Goal: Task Accomplishment & Management: Manage account settings

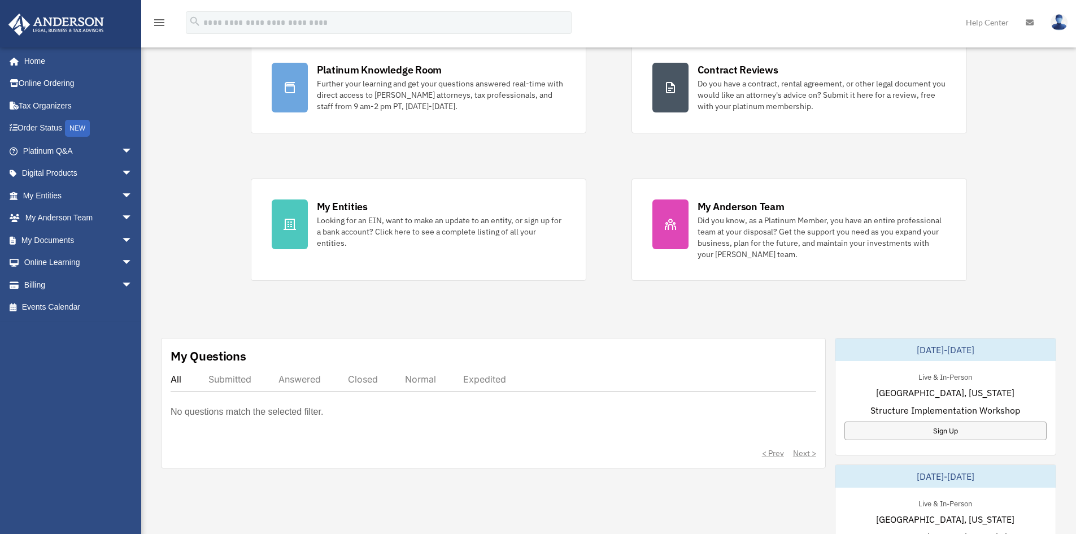
scroll to position [56, 0]
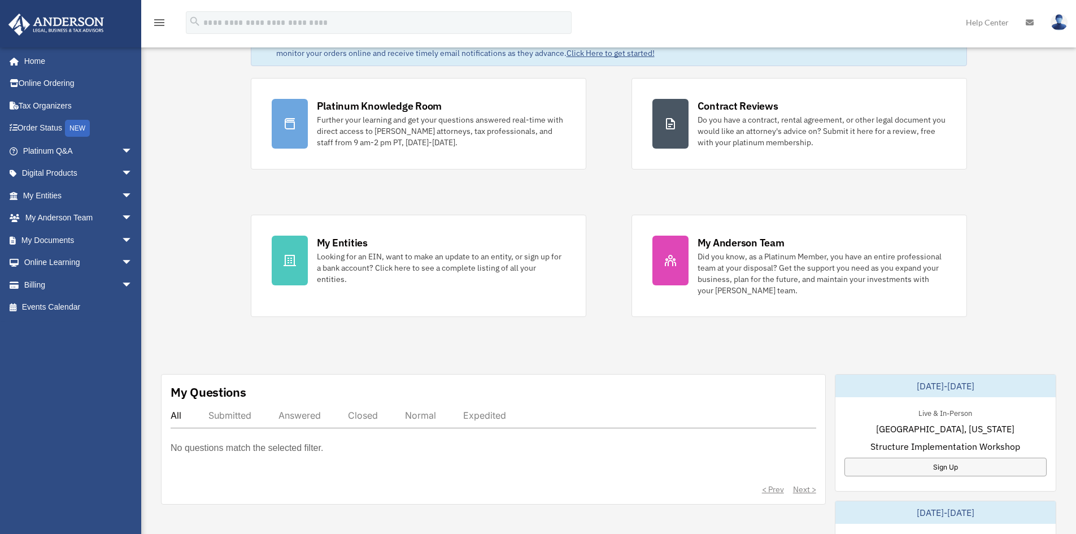
click at [229, 417] on div "Submitted" at bounding box center [229, 414] width 43 height 11
drag, startPoint x: 290, startPoint y: 416, endPoint x: 324, endPoint y: 416, distance: 33.9
click at [289, 417] on div "Answered" at bounding box center [299, 414] width 42 height 11
click at [349, 418] on div "Closed" at bounding box center [363, 414] width 30 height 11
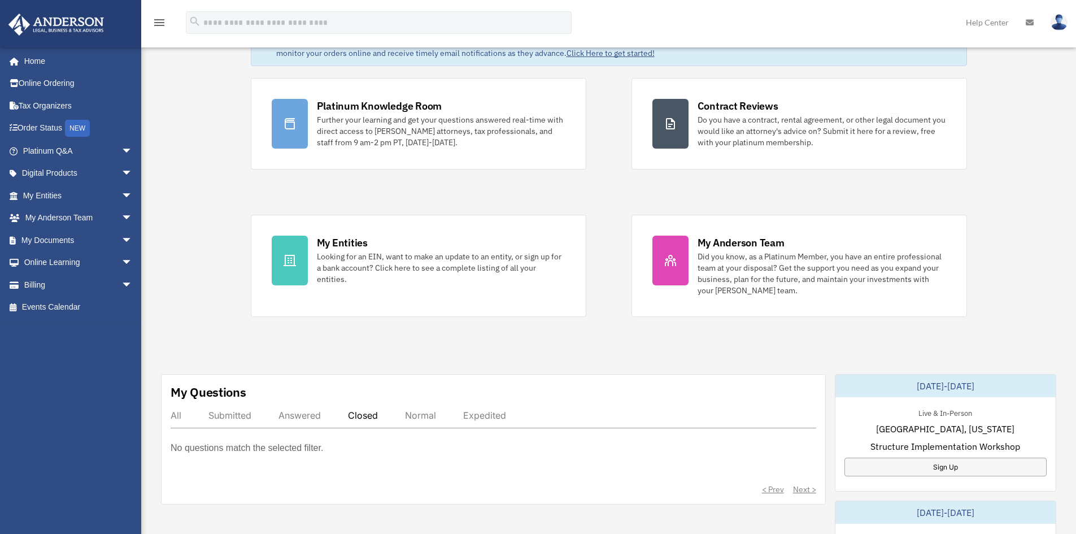
click at [180, 416] on div "All" at bounding box center [176, 414] width 11 height 11
click at [41, 285] on link "Billing arrow_drop_down" at bounding box center [79, 284] width 142 height 23
click at [121, 285] on span "arrow_drop_down" at bounding box center [132, 284] width 23 height 23
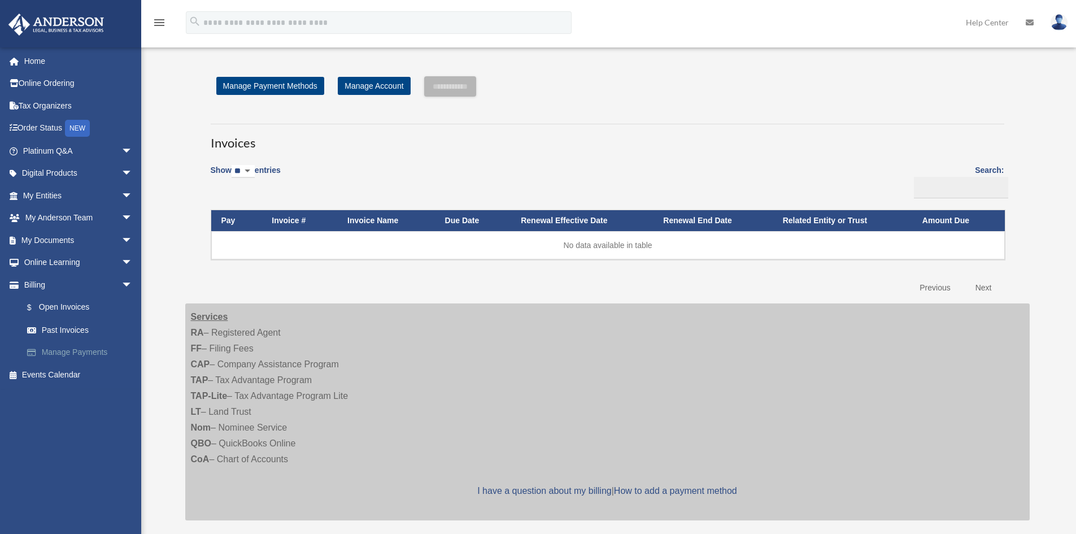
click at [57, 353] on link "Manage Payments" at bounding box center [83, 352] width 134 height 23
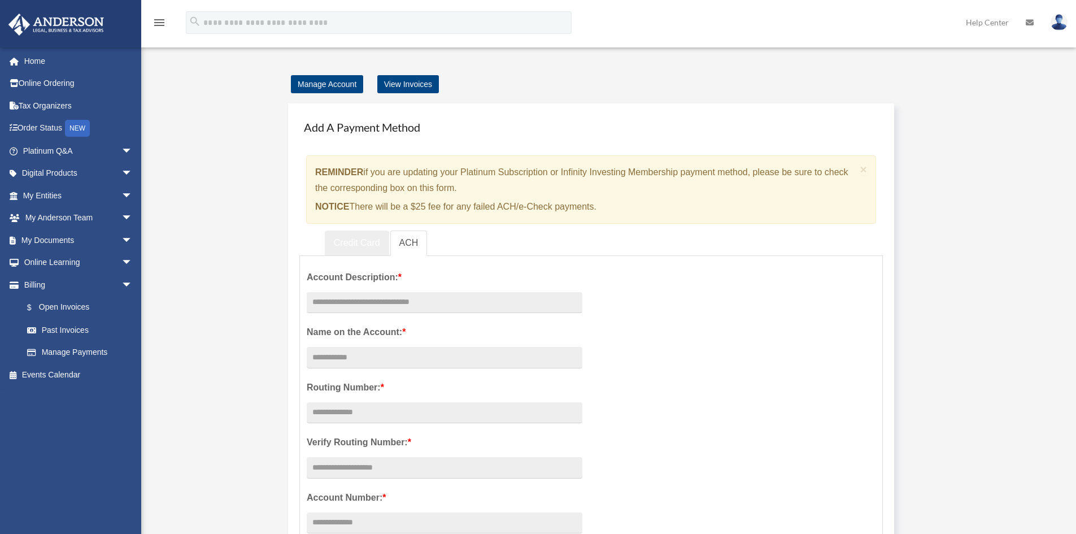
click at [359, 245] on link "Credit Card" at bounding box center [357, 242] width 64 height 25
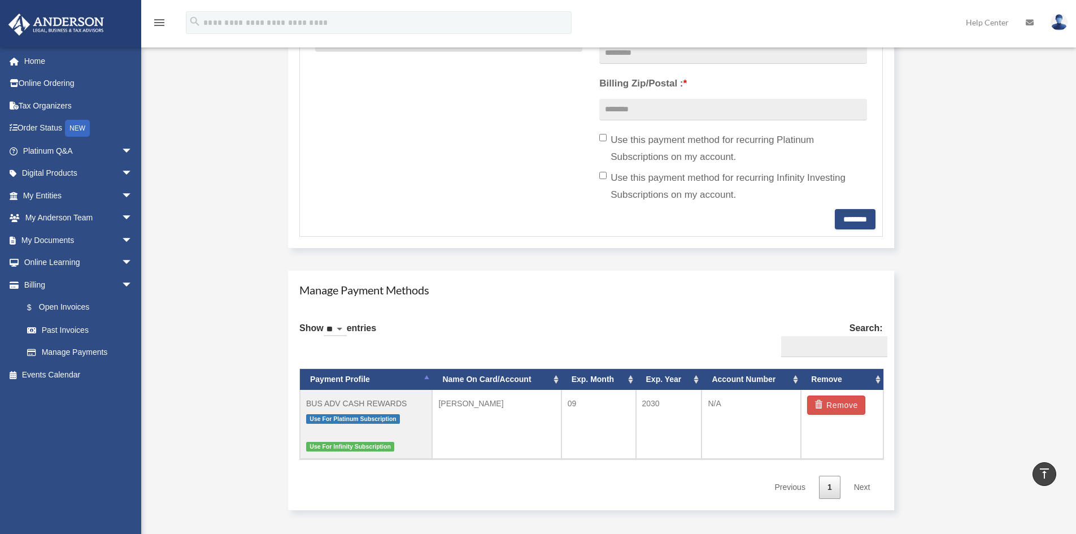
scroll to position [565, 0]
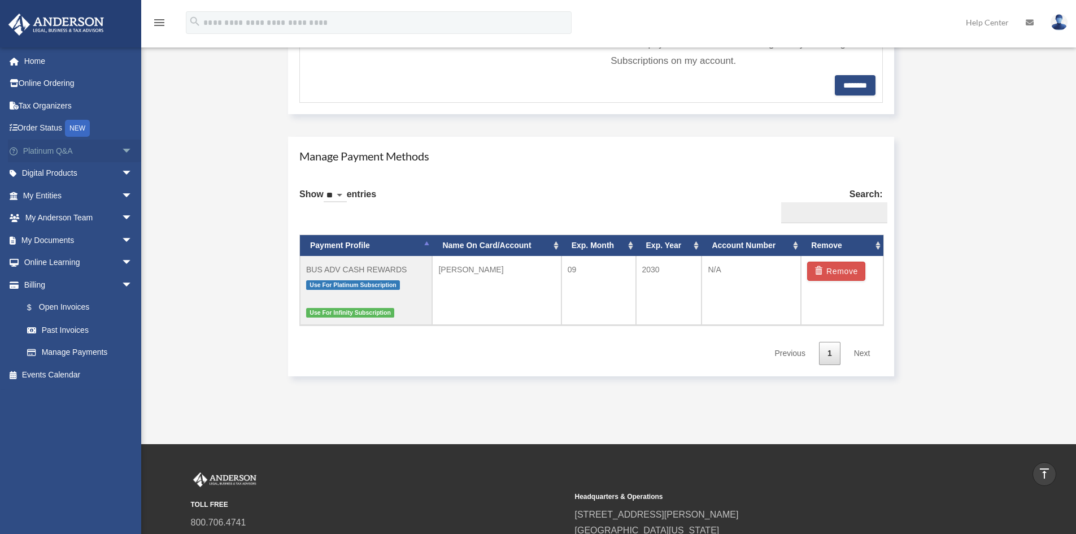
click at [121, 143] on span "arrow_drop_down" at bounding box center [132, 150] width 23 height 23
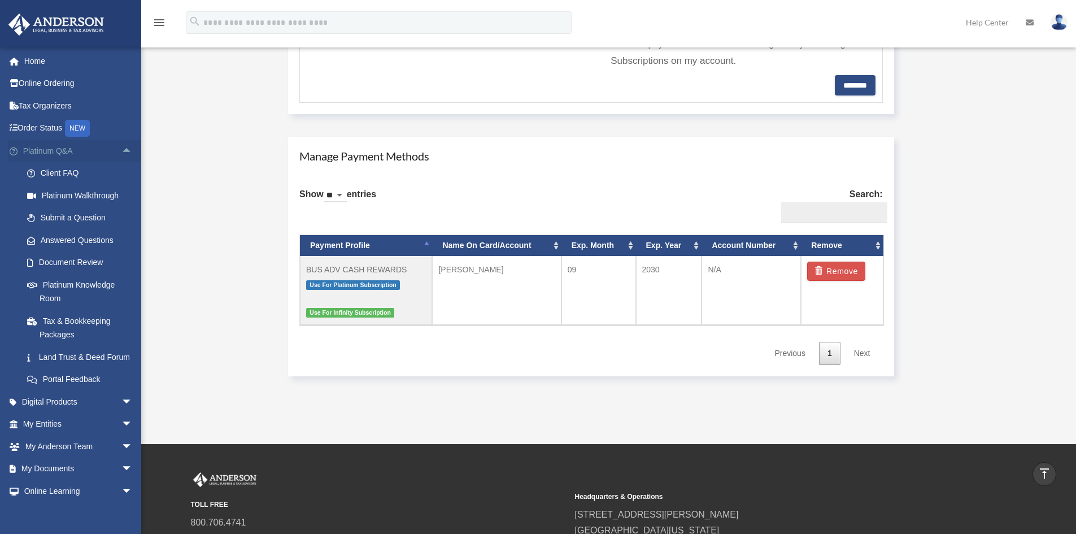
click at [121, 143] on span "arrow_drop_up" at bounding box center [132, 150] width 23 height 23
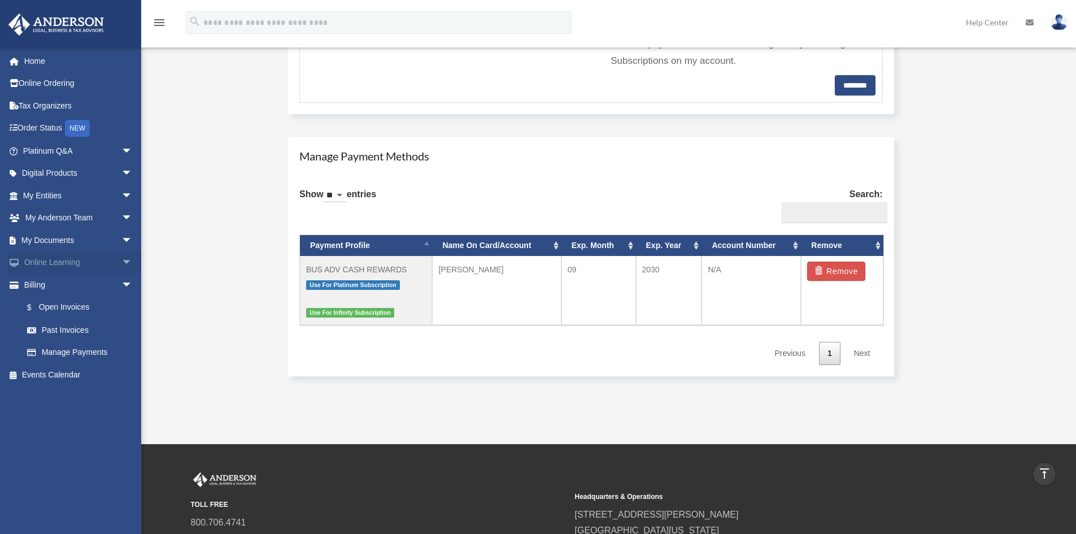
click at [125, 261] on span "arrow_drop_down" at bounding box center [132, 262] width 23 height 23
click at [125, 261] on span "arrow_drop_up" at bounding box center [132, 262] width 23 height 23
click at [125, 218] on span "arrow_drop_down" at bounding box center [132, 218] width 23 height 23
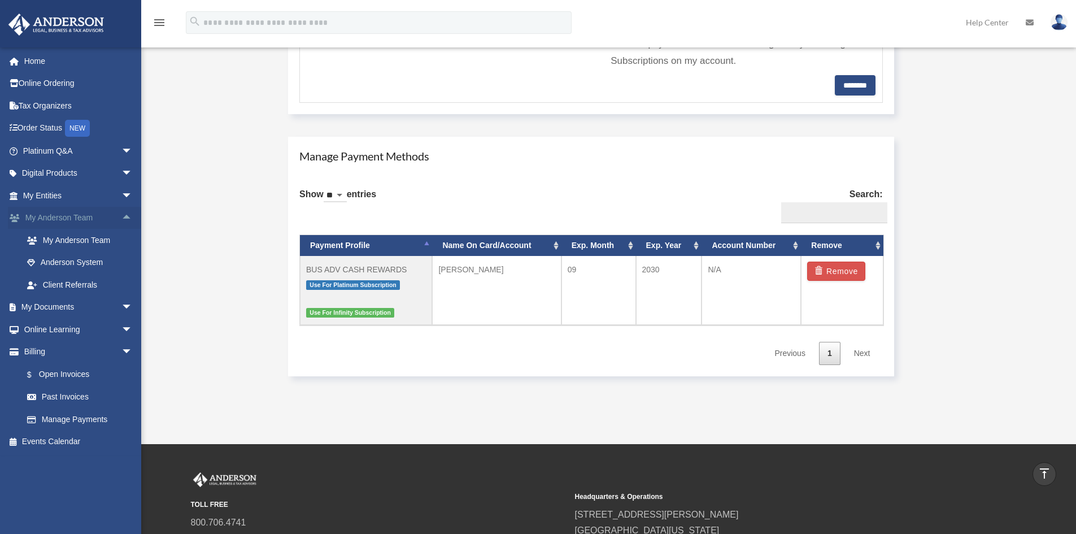
click at [125, 218] on span "arrow_drop_up" at bounding box center [132, 218] width 23 height 23
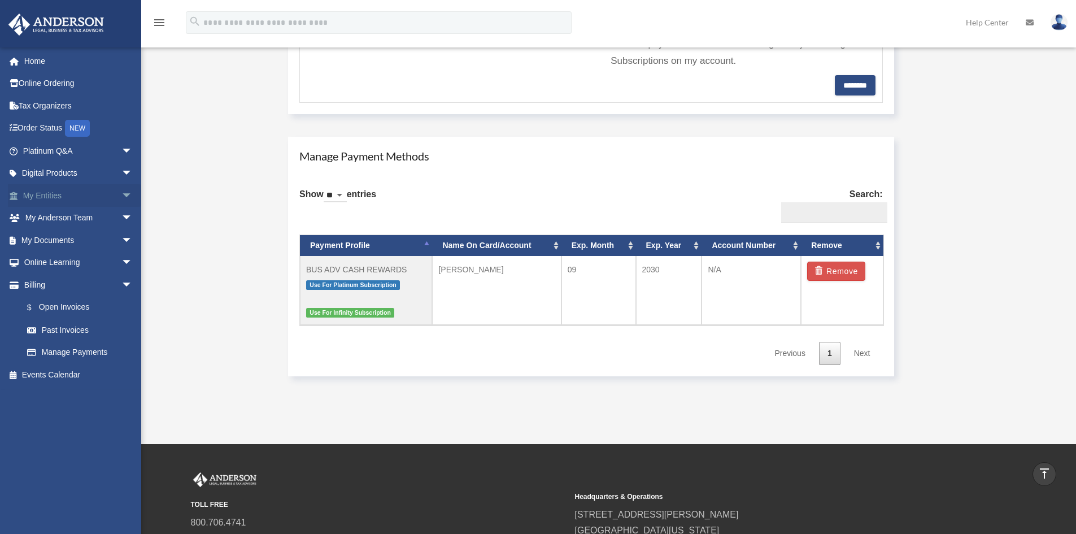
click at [121, 195] on span "arrow_drop_down" at bounding box center [132, 195] width 23 height 23
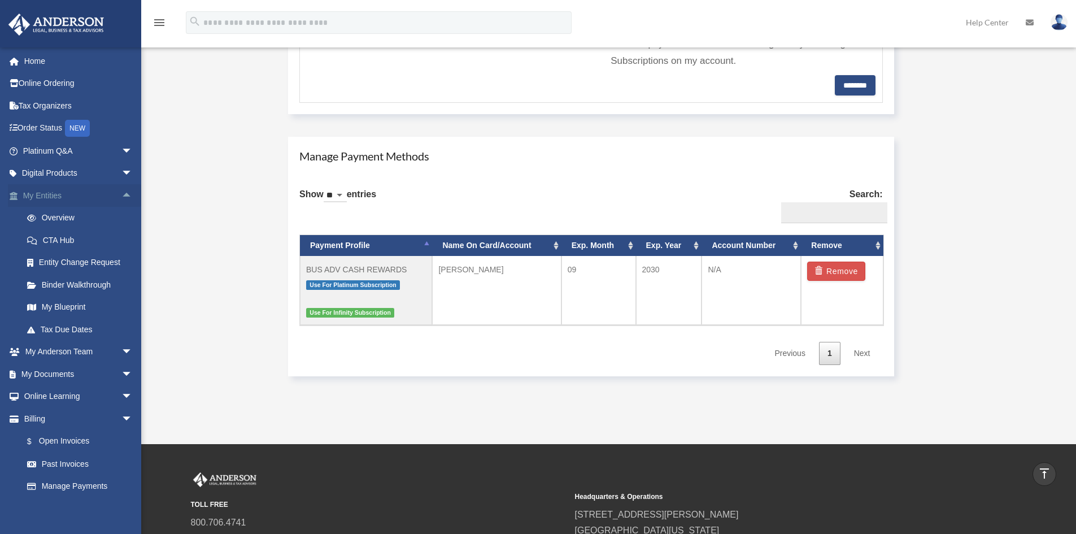
click at [121, 195] on span "arrow_drop_up" at bounding box center [132, 195] width 23 height 23
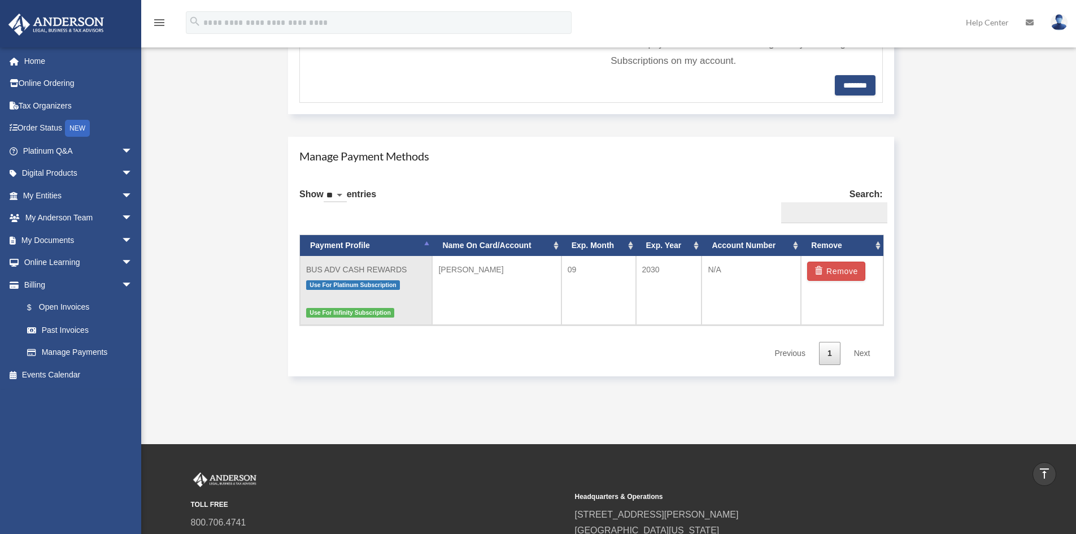
click at [334, 314] on span "Use For Infinity Subscription" at bounding box center [350, 313] width 88 height 10
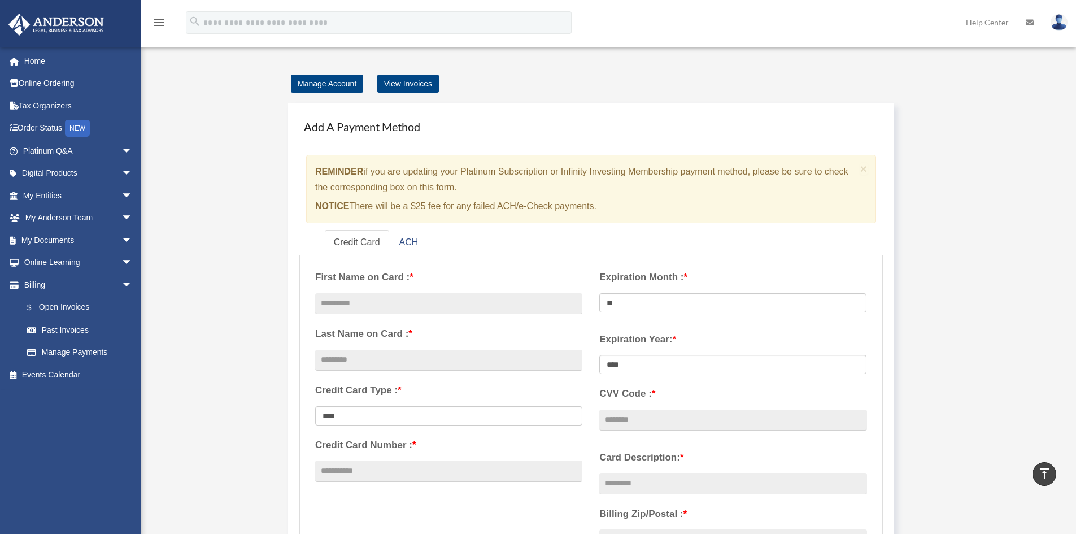
scroll to position [0, 0]
click at [71, 31] on img at bounding box center [56, 25] width 102 height 22
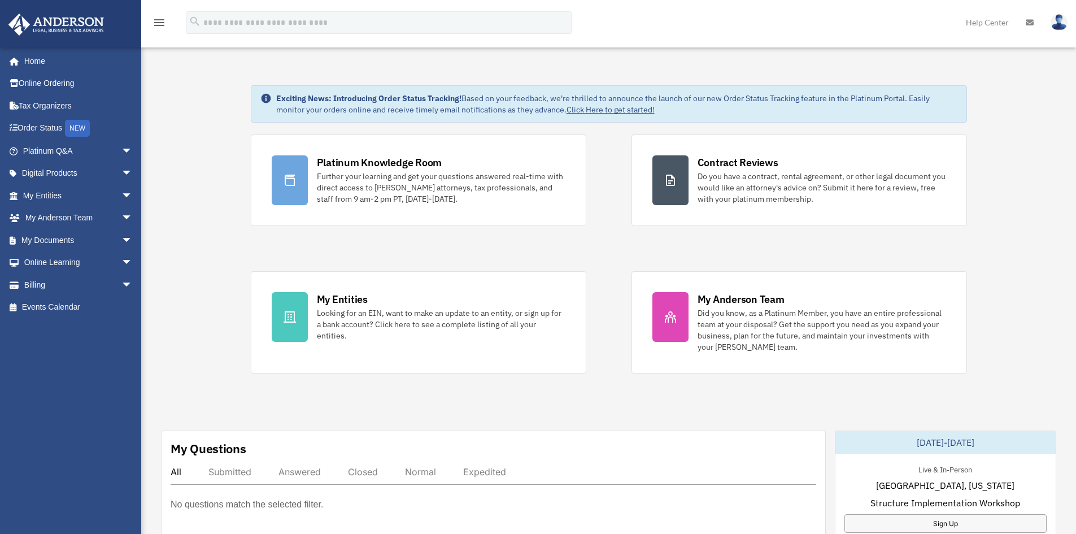
click at [1055, 26] on img at bounding box center [1058, 22] width 17 height 16
click at [75, 19] on img at bounding box center [56, 25] width 102 height 22
click at [159, 24] on icon "menu" at bounding box center [159, 23] width 14 height 14
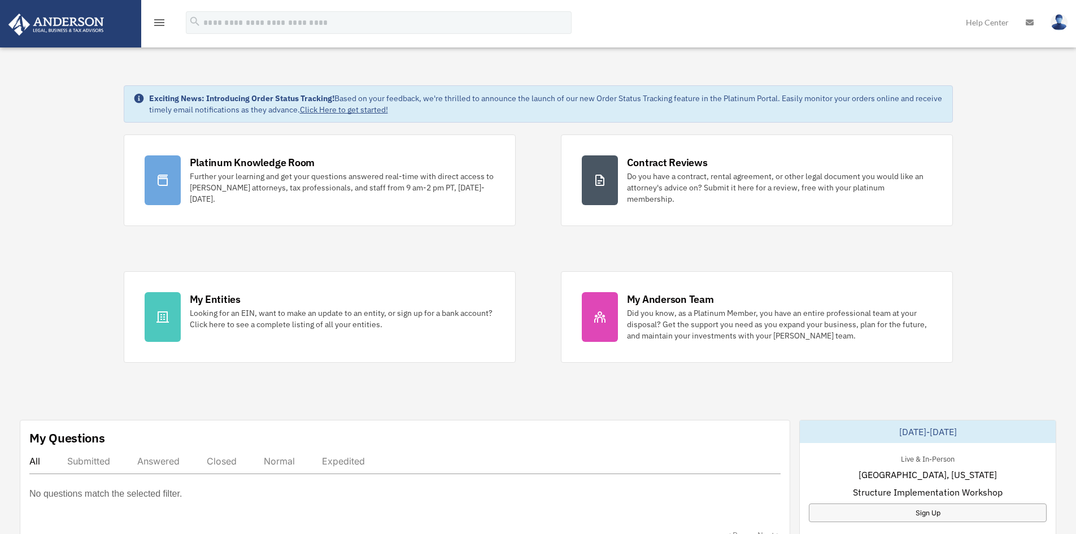
click at [159, 24] on icon "menu" at bounding box center [159, 23] width 14 height 14
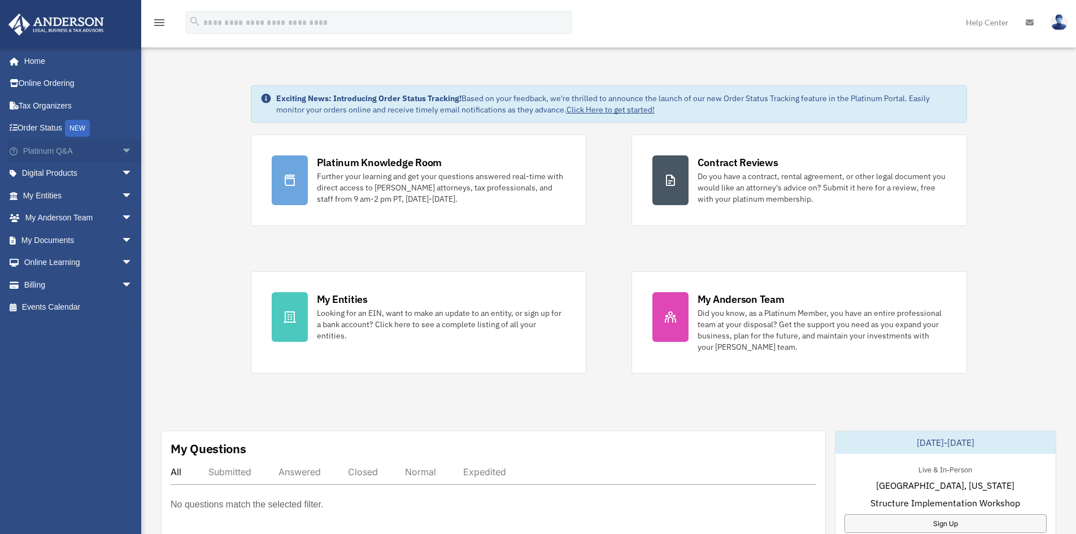
click at [75, 146] on link "Platinum Q&A arrow_drop_down" at bounding box center [79, 150] width 142 height 23
click at [63, 174] on link "Digital Products arrow_drop_down" at bounding box center [79, 173] width 142 height 23
click at [121, 171] on span "arrow_drop_down" at bounding box center [132, 173] width 23 height 23
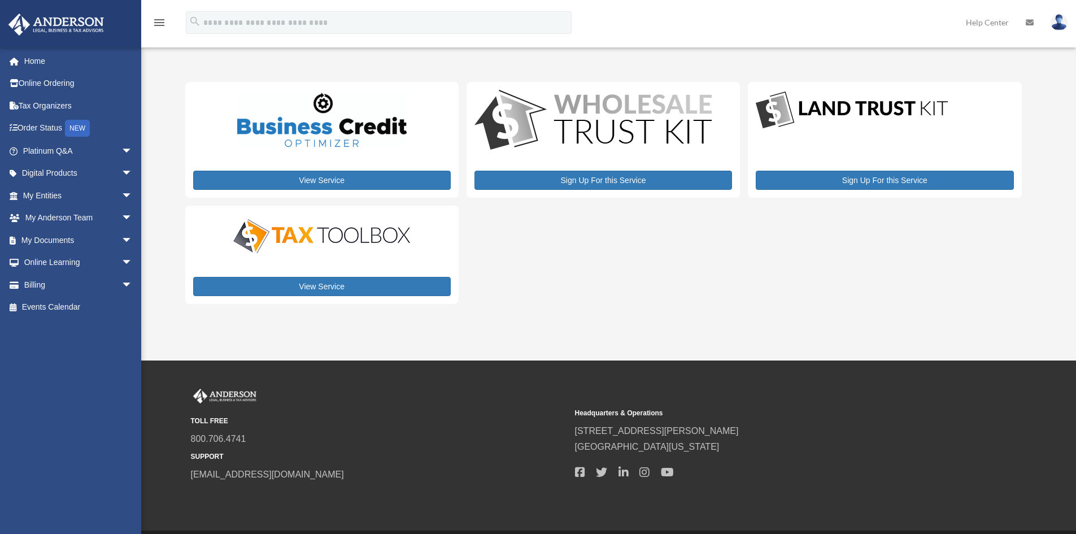
click at [240, 231] on img at bounding box center [322, 236] width 198 height 40
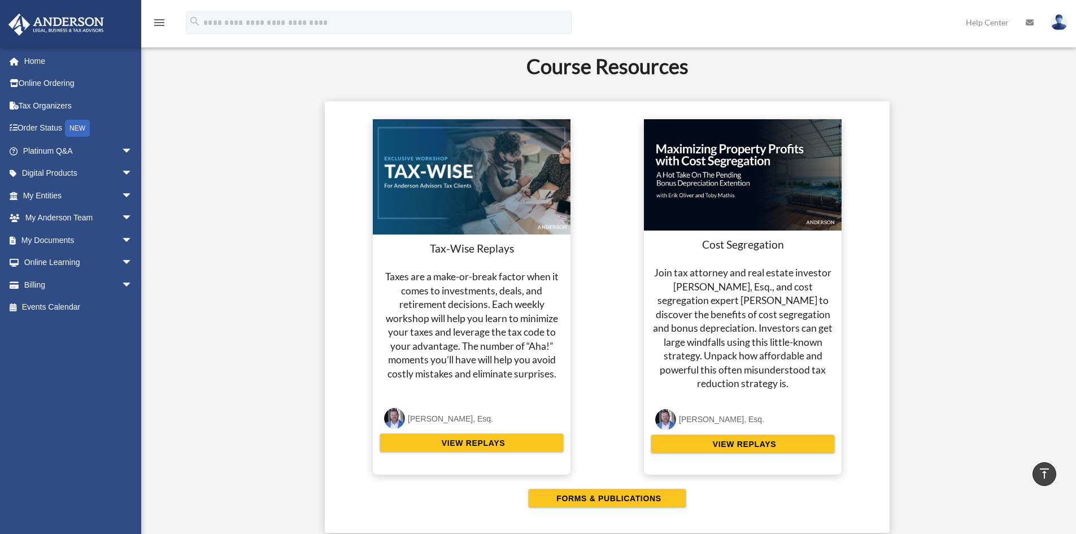
scroll to position [2258, 0]
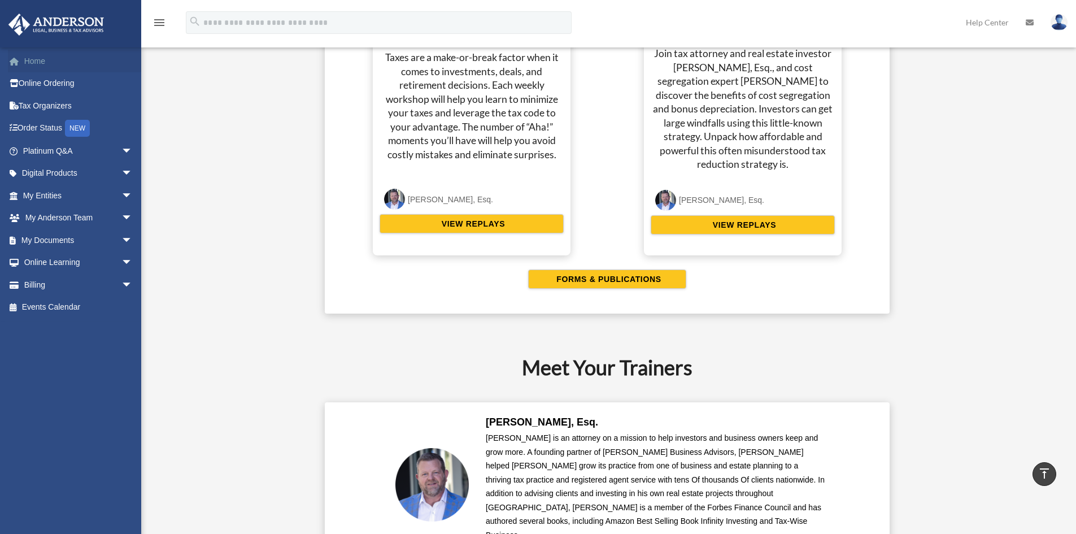
click at [34, 69] on link "Home" at bounding box center [79, 61] width 142 height 23
